Goal: Task Accomplishment & Management: Manage account settings

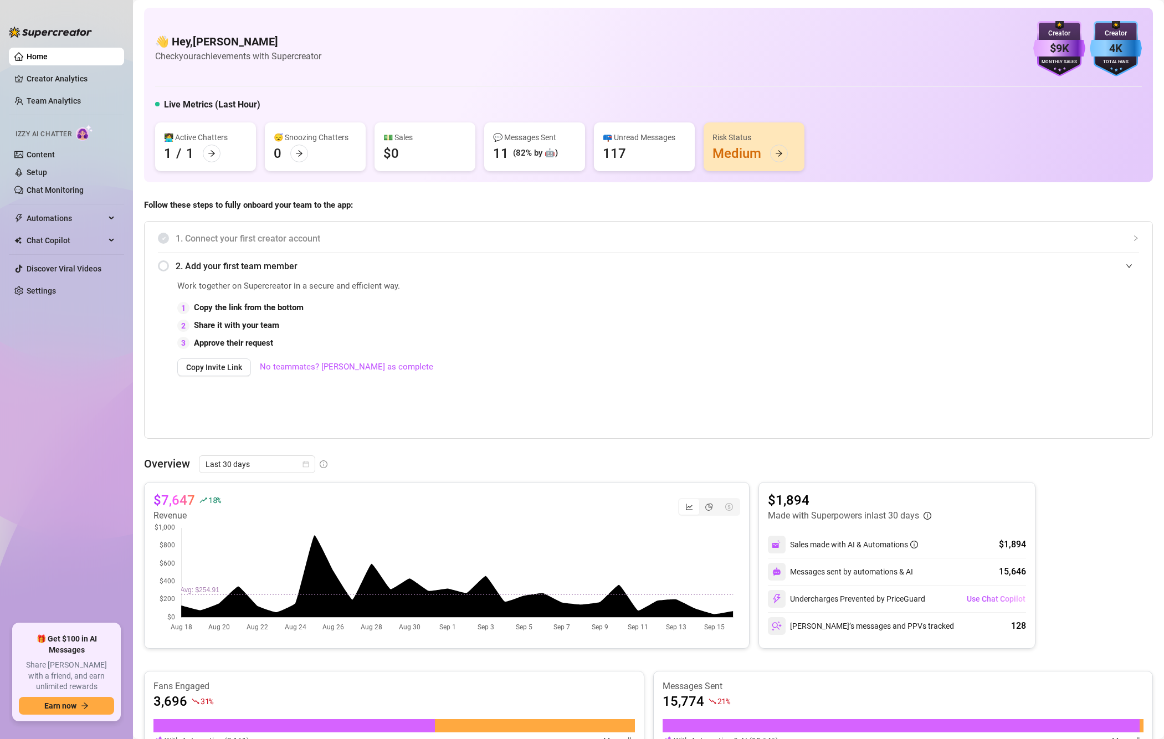
click at [53, 133] on span "Izzy AI Chatter" at bounding box center [44, 134] width 56 height 11
click at [33, 159] on link "Content" at bounding box center [41, 154] width 28 height 9
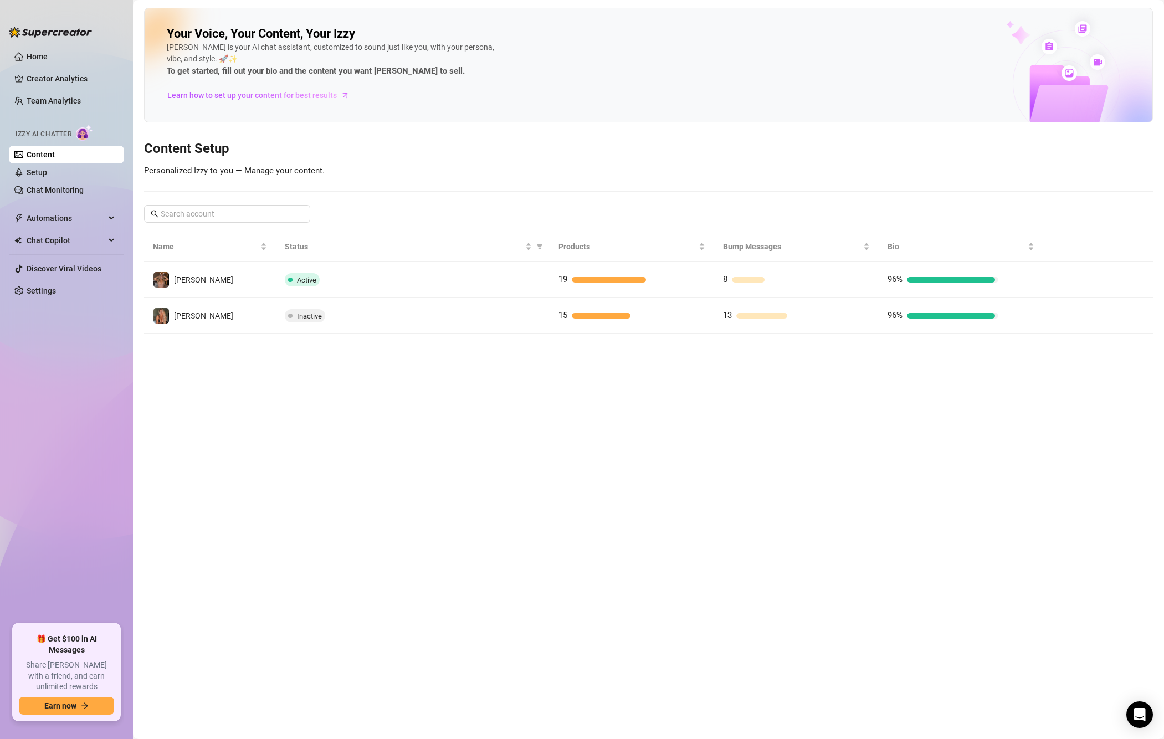
click at [49, 129] on span "Izzy AI Chatter" at bounding box center [44, 134] width 56 height 11
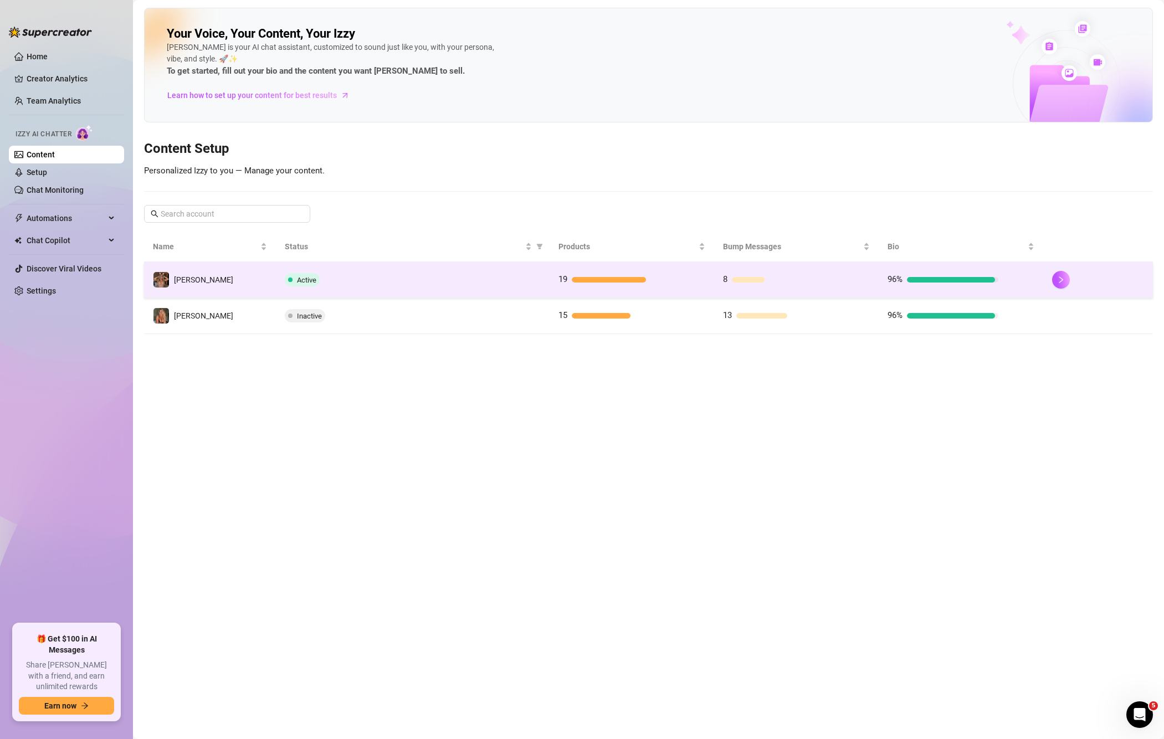
click at [413, 282] on div "Active" at bounding box center [413, 279] width 256 height 13
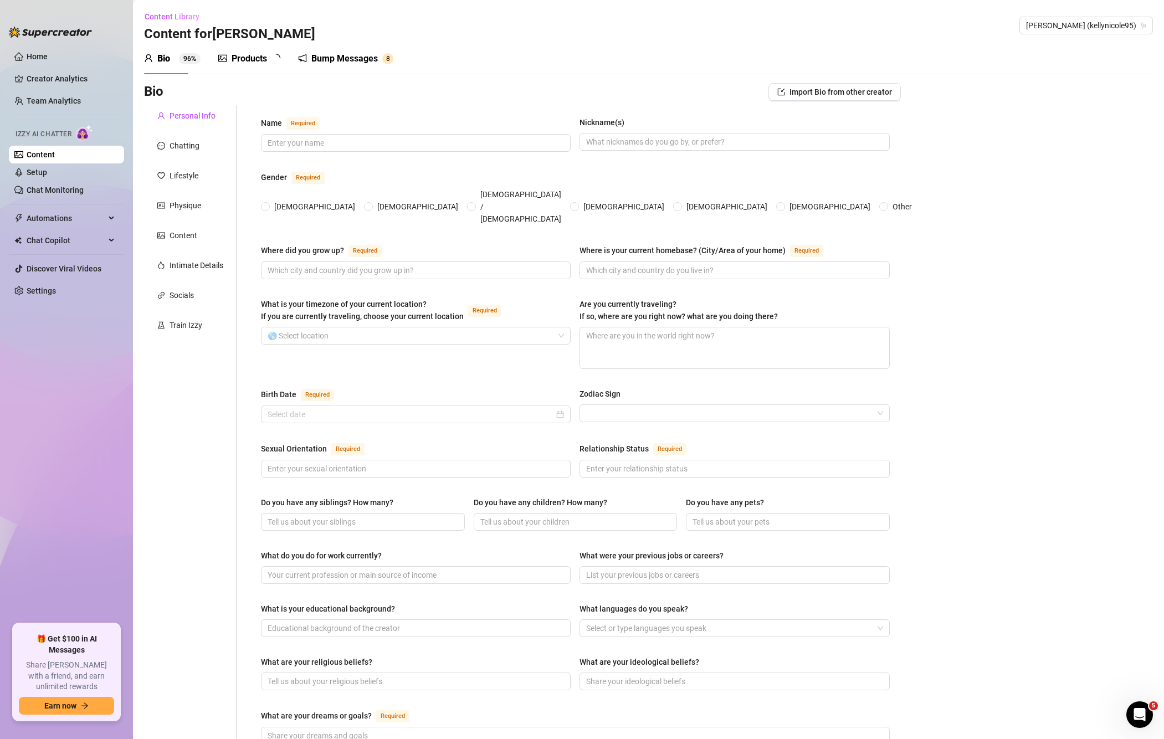
type input "[PERSON_NAME]"
type input "[US_STATE]"
type input "Charlotte NC"
type textarea "Nope, not traveling right now 😘 I’m cozy at home in [GEOGRAPHIC_DATA], creating…"
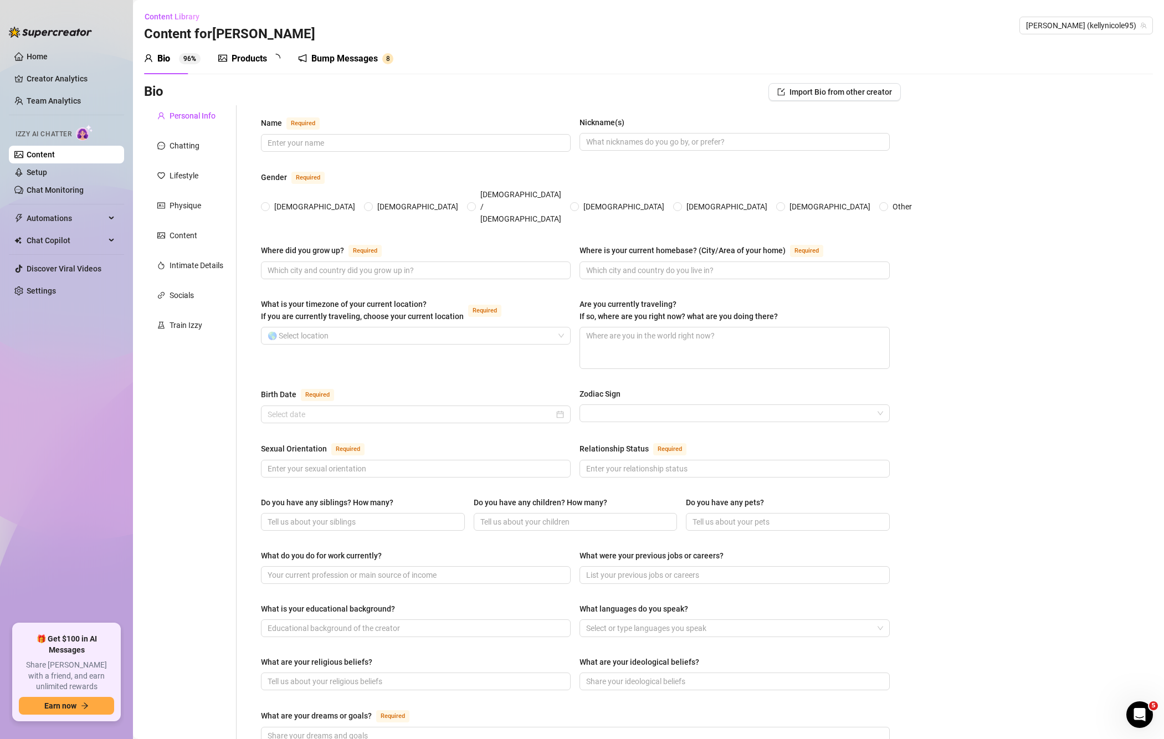
type input "[DEMOGRAPHIC_DATA]"
type input "Single"
type input "0"
type input "2"
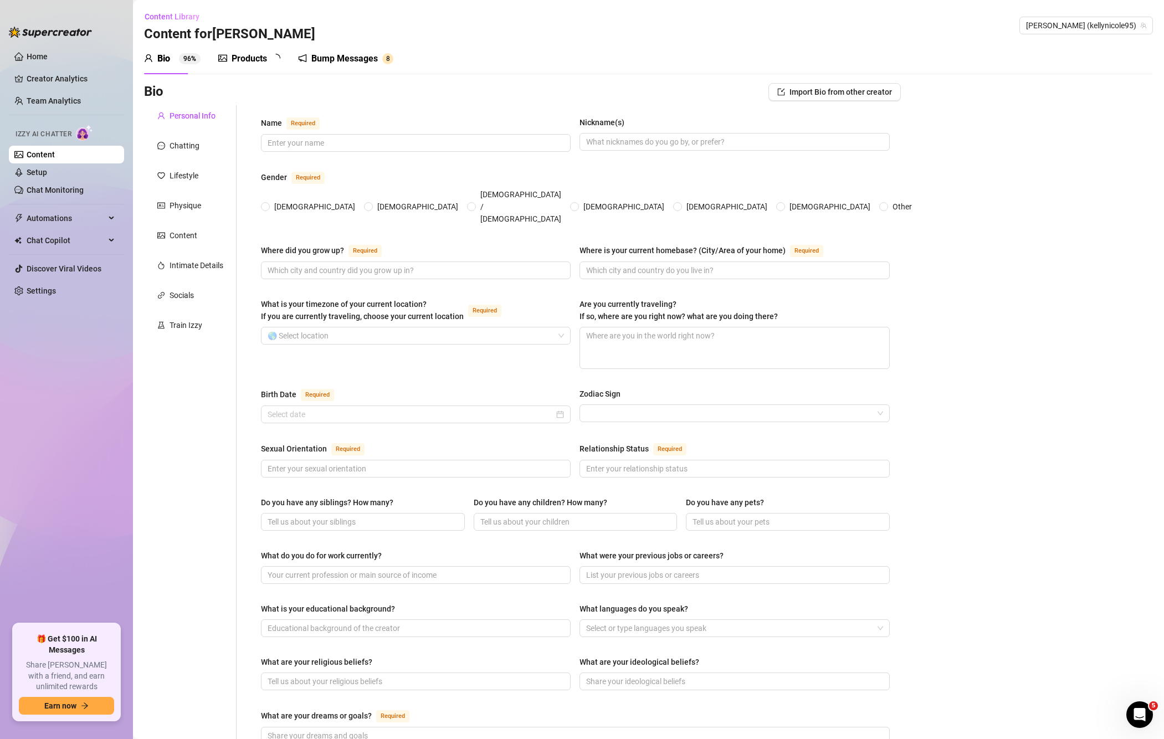
type input "Content creator"
type input "CNA"
type input "high school"
type input "[DEMOGRAPHIC_DATA]"
type input "I don't know?"
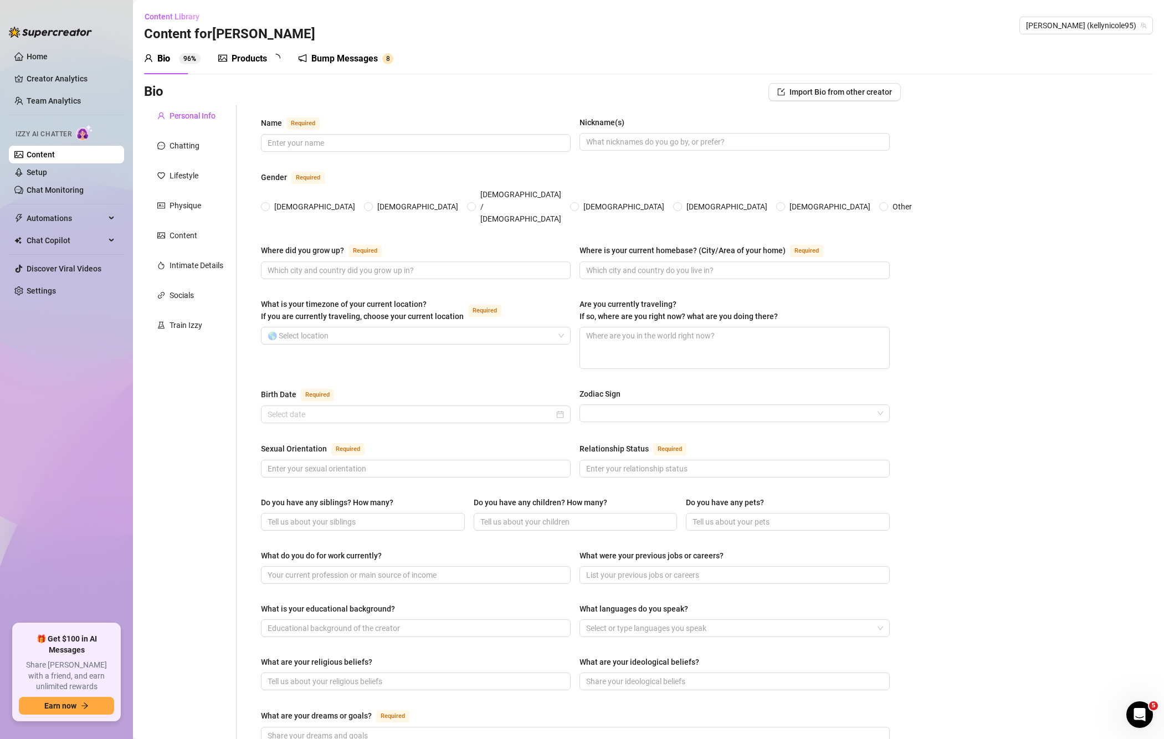
type textarea "Honestly, I just wanna keep growing my page, spoil myself a little, and have fu…"
type textarea "One time I tried filming a sexy shower video… and totally slipped trying to do …"
type textarea "I’m all about good vibes, real connections, and turning fantasies into somethin…"
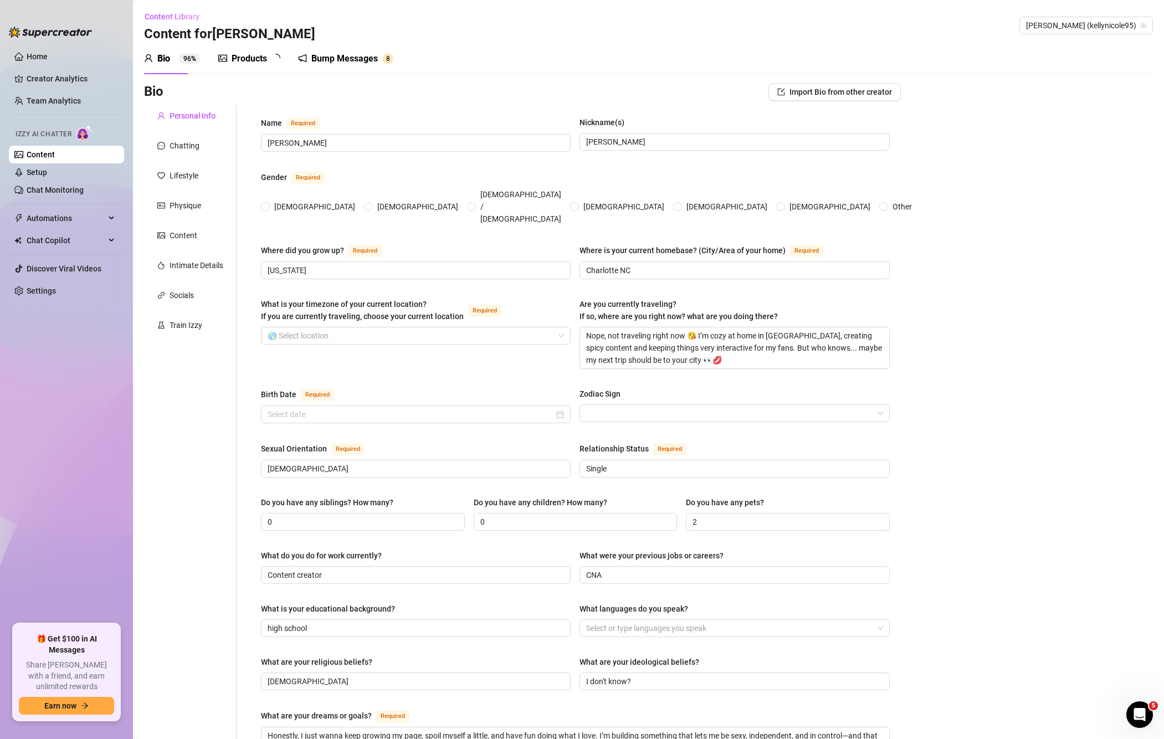
radio input "true"
type input "[DATE]"
click at [165, 61] on div "Bio" at bounding box center [163, 58] width 13 height 13
click at [31, 168] on link "Setup" at bounding box center [37, 172] width 20 height 9
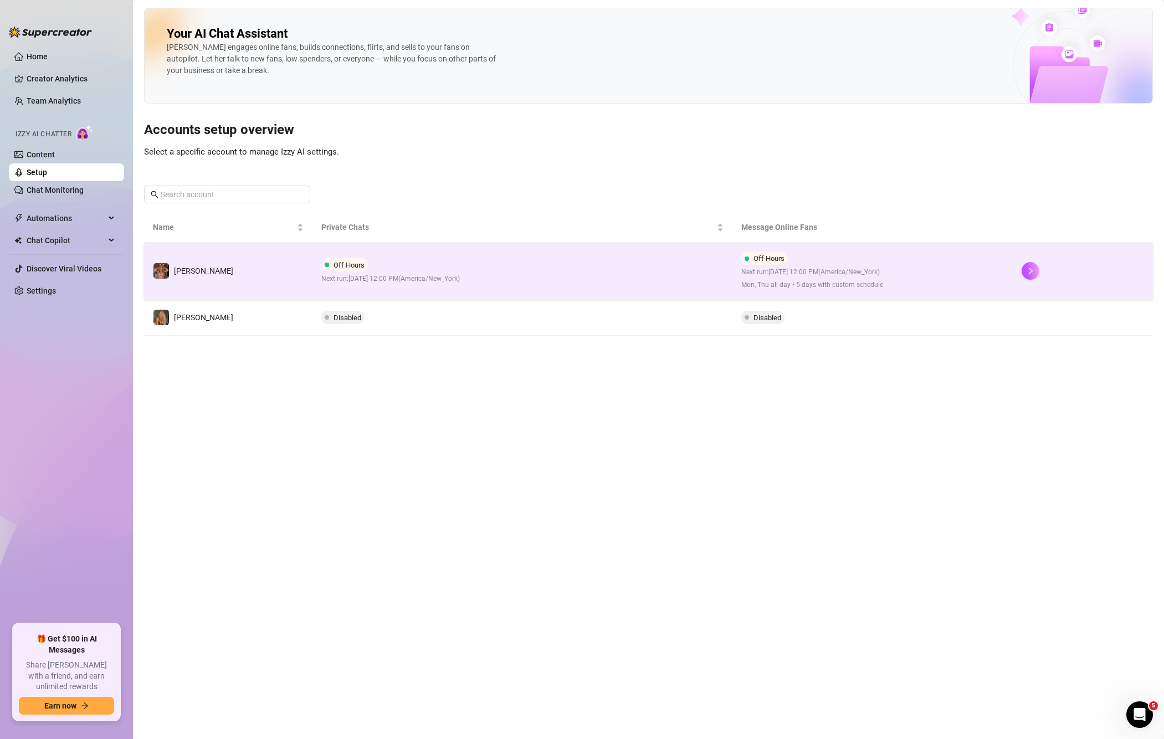
click at [225, 264] on td "[PERSON_NAME]" at bounding box center [228, 271] width 168 height 57
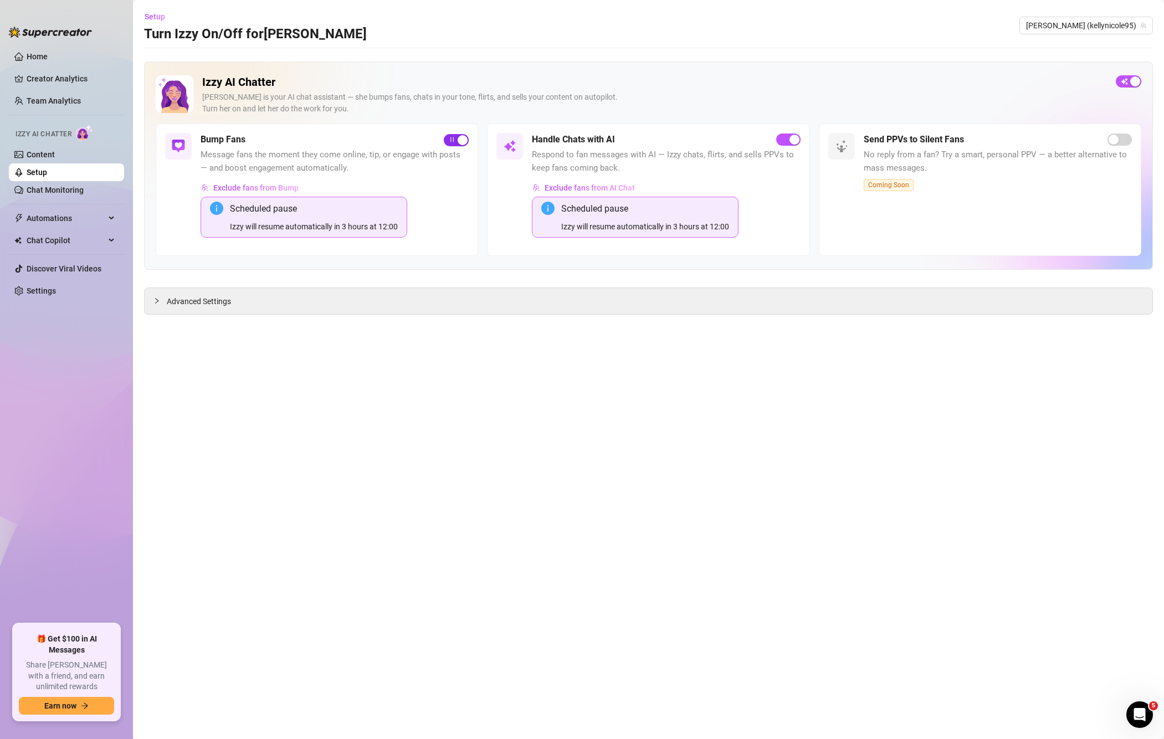
click at [448, 137] on span "button" at bounding box center [456, 140] width 25 height 12
click at [1127, 79] on span "button" at bounding box center [1128, 81] width 25 height 12
click at [235, 299] on div "Advanced Settings" at bounding box center [649, 301] width 1008 height 26
click at [161, 304] on div at bounding box center [159, 301] width 13 height 12
click at [182, 297] on span "Advanced Settings" at bounding box center [199, 301] width 64 height 12
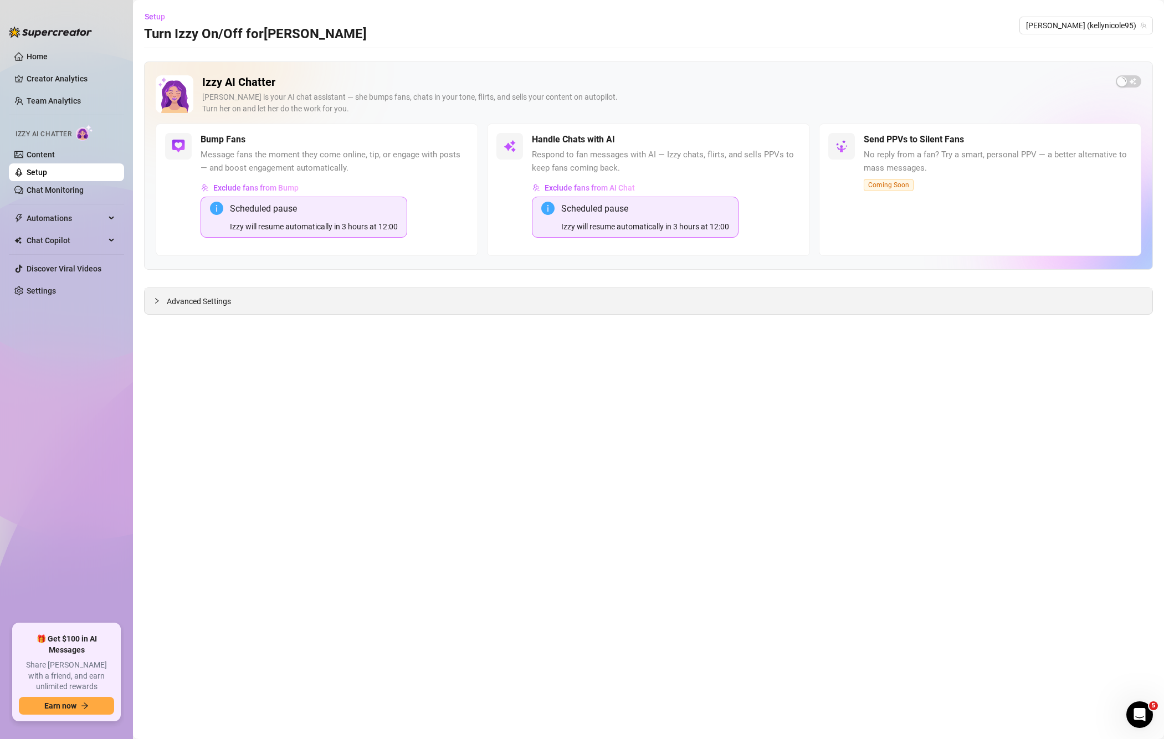
click at [191, 305] on span "Advanced Settings" at bounding box center [199, 301] width 64 height 12
